Goal: Task Accomplishment & Management: Manage account settings

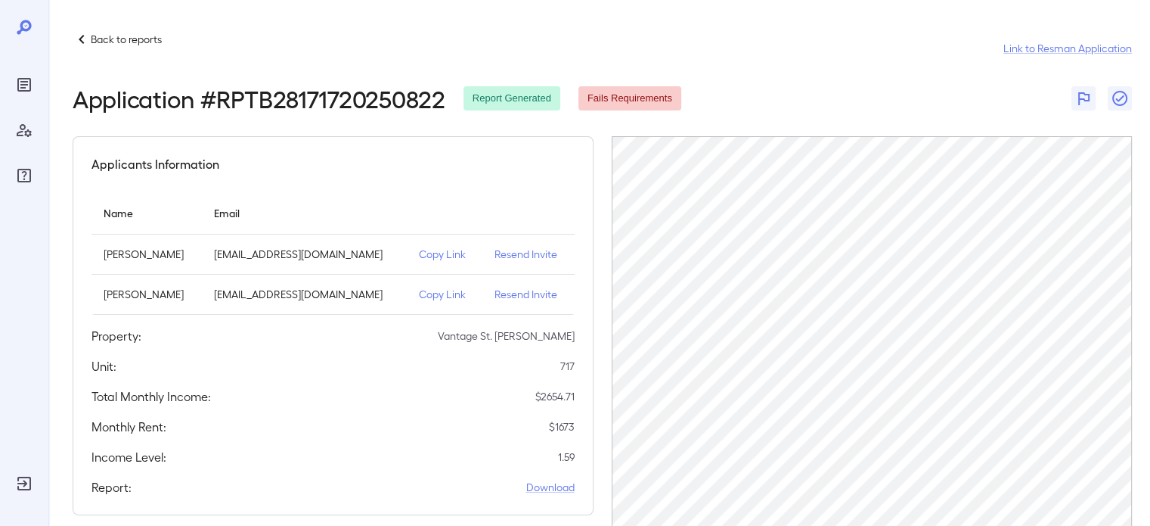
click at [520, 256] on p "Resend Invite" at bounding box center [529, 254] width 68 height 15
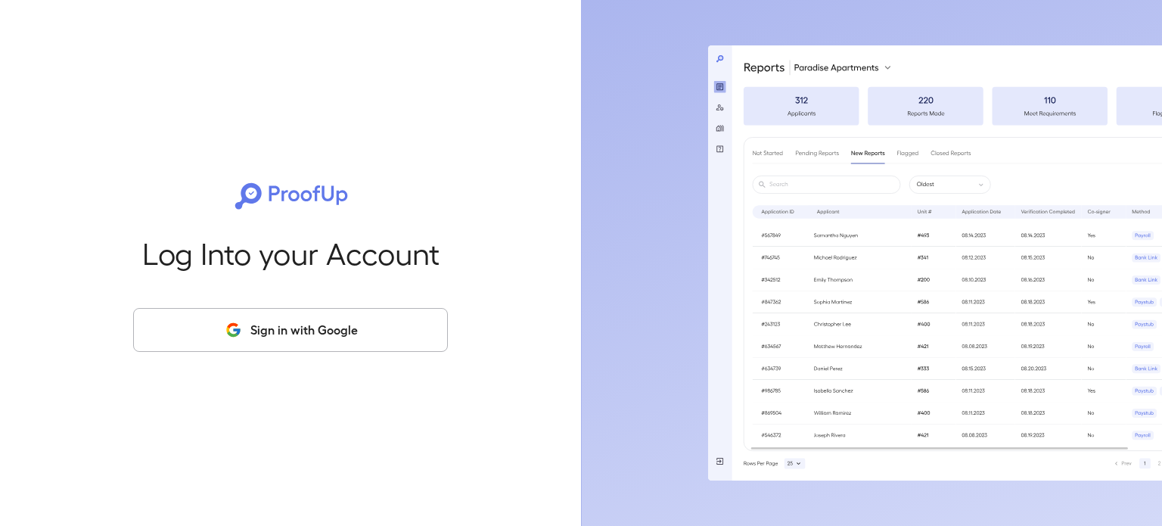
click at [371, 346] on button "Sign in with Google" at bounding box center [290, 330] width 315 height 44
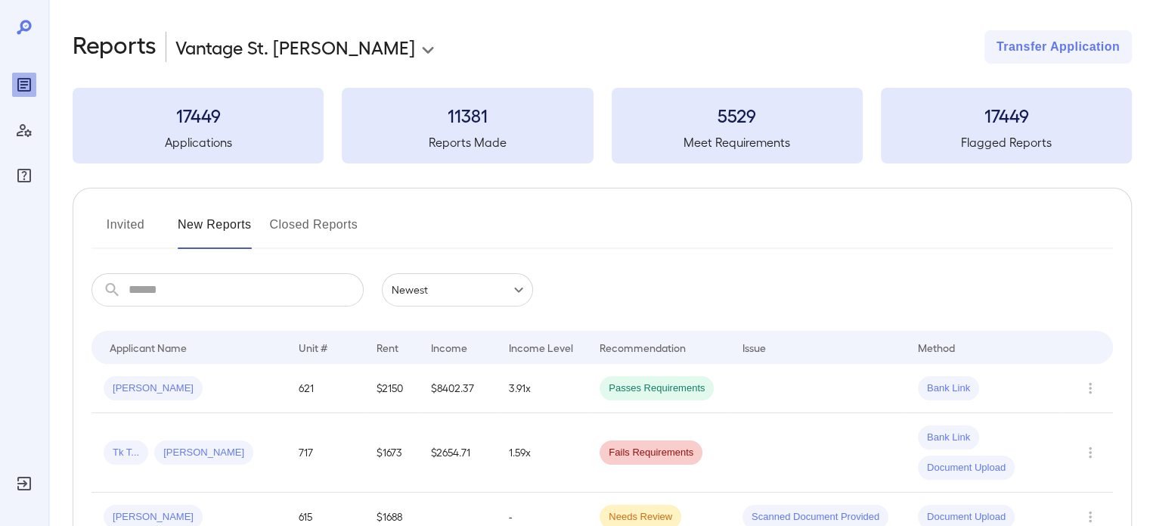
click at [846, 455] on td at bounding box center [818, 452] width 175 height 79
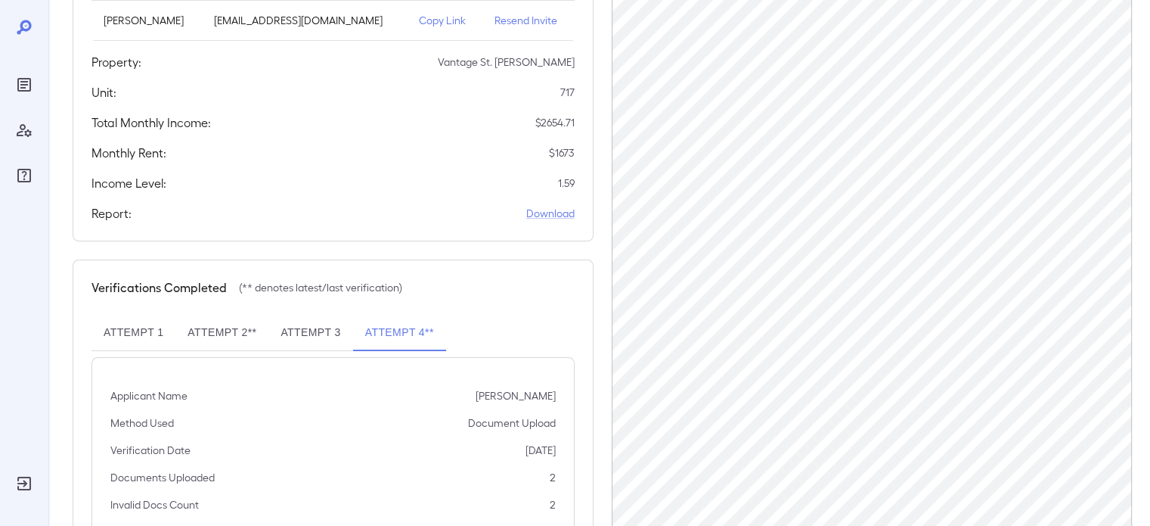
scroll to position [283, 0]
